Goal: Navigation & Orientation: Find specific page/section

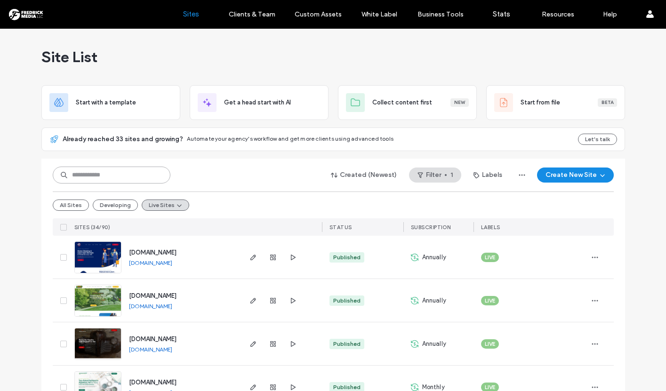
click at [102, 173] on input at bounding box center [112, 175] width 118 height 17
type input "*******"
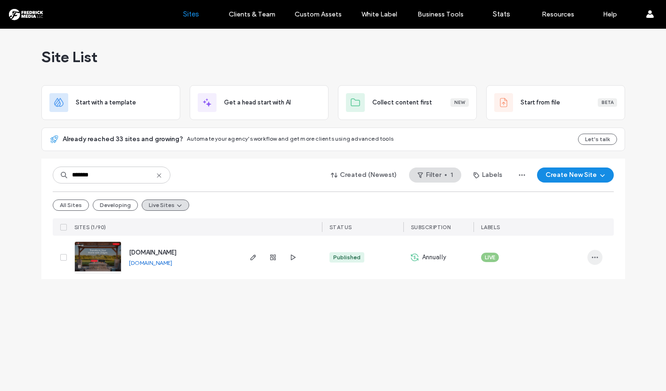
click at [598, 258] on use "button" at bounding box center [595, 257] width 6 height 1
click at [563, 376] on span "Site Dashboard" at bounding box center [558, 374] width 45 height 9
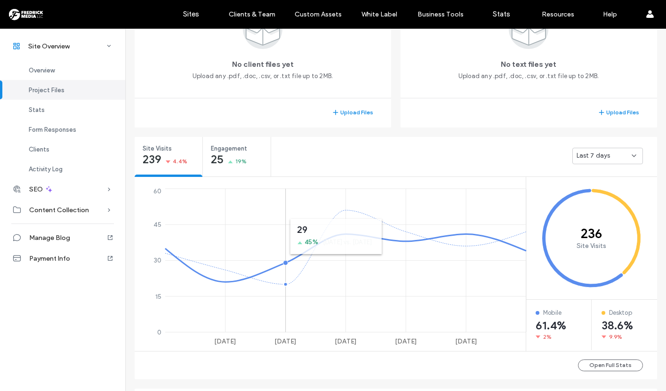
scroll to position [249, 0]
click at [600, 152] on span "Last 7 days" at bounding box center [594, 155] width 34 height 9
click at [592, 199] on div "Last 30 days" at bounding box center [605, 205] width 70 height 16
